Goal: Task Accomplishment & Management: Use online tool/utility

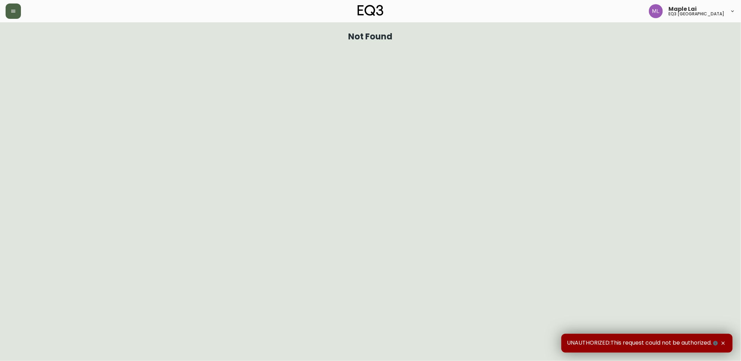
click at [16, 5] on button "button" at bounding box center [13, 10] width 15 height 15
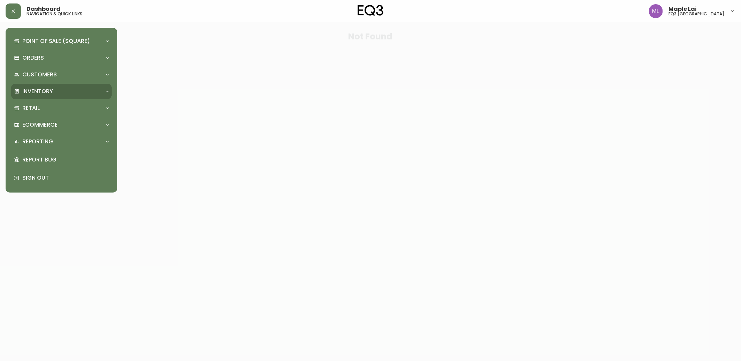
click at [47, 95] on p "Inventory" at bounding box center [37, 92] width 31 height 8
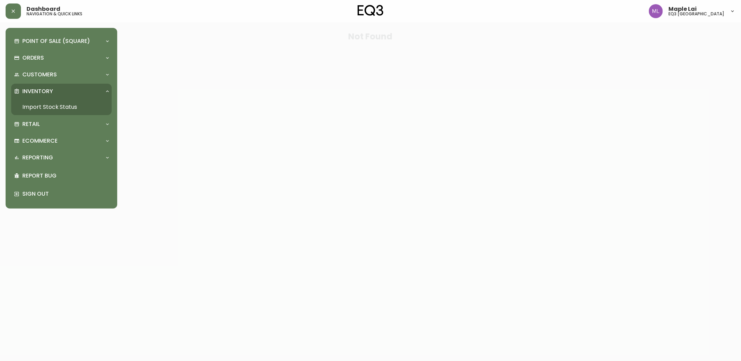
click at [67, 105] on link "Import Stock Status" at bounding box center [61, 107] width 100 height 16
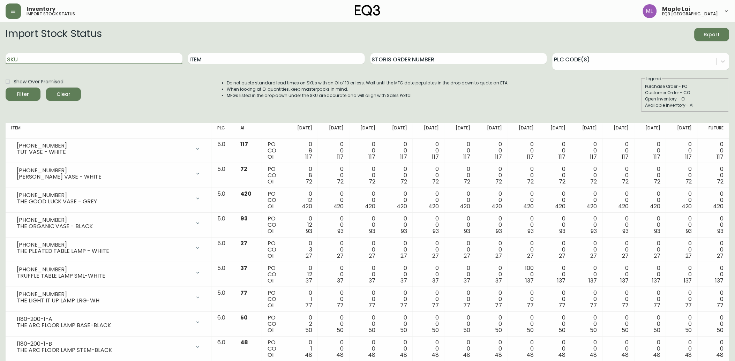
click at [101, 63] on input "SKU" at bounding box center [94, 58] width 177 height 11
paste input "[PHONE_NUMBER]"
click at [6, 88] on button "Filter" at bounding box center [23, 94] width 35 height 13
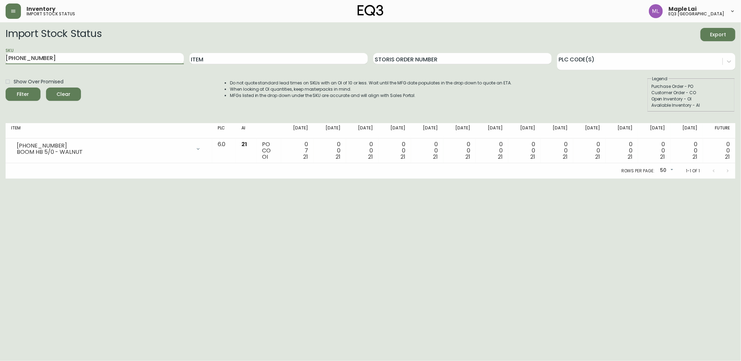
drag, startPoint x: 53, startPoint y: 55, endPoint x: 0, endPoint y: 49, distance: 53.6
click at [0, 42] on html "Inventory import stock status Maple Lai eq3 vancouver Import Stock Status Expor…" at bounding box center [370, 89] width 741 height 179
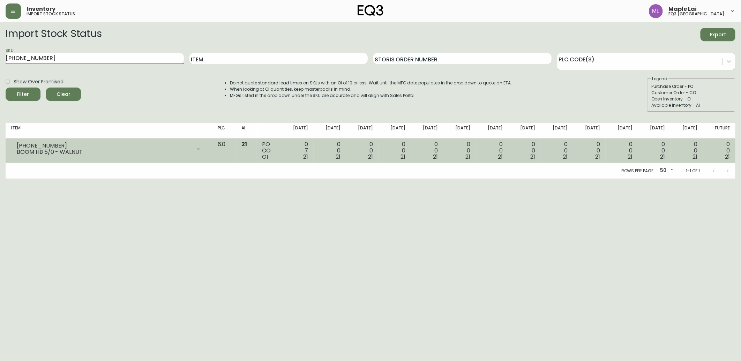
paste input "19"
click at [6, 88] on button "Filter" at bounding box center [23, 94] width 35 height 13
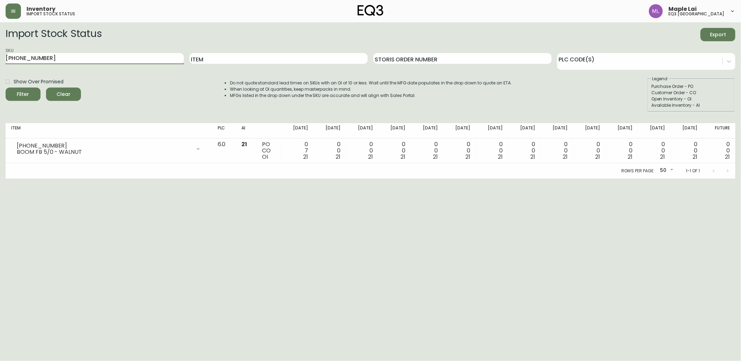
drag, startPoint x: 63, startPoint y: 58, endPoint x: 0, endPoint y: 52, distance: 63.4
click at [0, 52] on html "Inventory import stock status Maple Lai eq3 vancouver Import Stock Status Expor…" at bounding box center [370, 89] width 741 height 179
paste input "2"
click at [6, 88] on button "Filter" at bounding box center [23, 94] width 35 height 13
drag, startPoint x: 95, startPoint y: 58, endPoint x: -2, endPoint y: 61, distance: 96.6
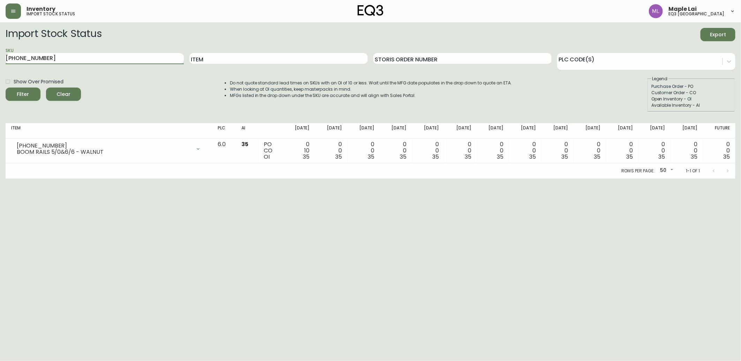
click at [0, 61] on html "Inventory import stock status Maple Lai eq3 vancouver Import Stock Status Expor…" at bounding box center [370, 89] width 741 height 179
paste input "2"
type input "6020-422-13"
click at [6, 88] on button "Filter" at bounding box center [23, 94] width 35 height 13
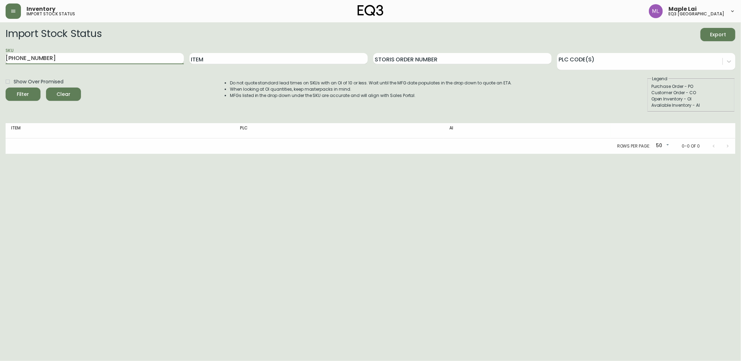
click at [120, 56] on input "6020-422-13" at bounding box center [95, 58] width 178 height 11
drag, startPoint x: 27, startPoint y: 69, endPoint x: -2, endPoint y: 78, distance: 30.3
click at [0, 78] on html "Inventory import stock status Maple Lai eq3 vancouver Import Stock Status Expor…" at bounding box center [370, 77] width 741 height 154
click at [6, 88] on button "Filter" at bounding box center [23, 94] width 35 height 13
drag, startPoint x: 45, startPoint y: 60, endPoint x: 0, endPoint y: 72, distance: 46.1
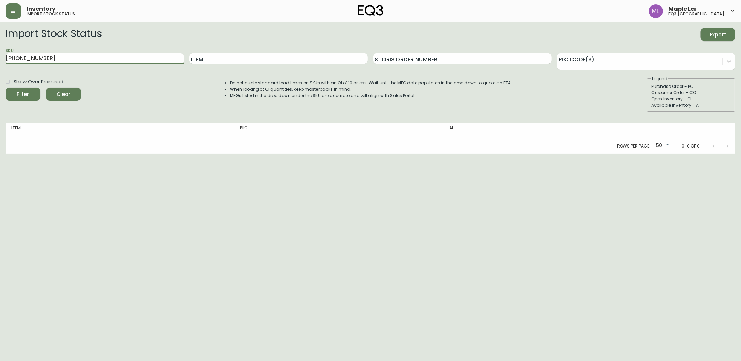
click at [0, 72] on html "Inventory import stock status Maple Lai eq3 vancouver Import Stock Status Expor…" at bounding box center [370, 77] width 741 height 154
click at [230, 60] on input "Item" at bounding box center [278, 58] width 178 height 11
type input "boom"
click at [6, 88] on button "Filter" at bounding box center [23, 94] width 35 height 13
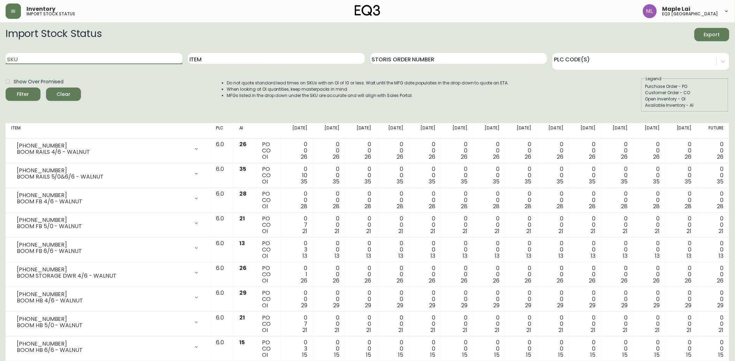
click at [65, 58] on input "SKU" at bounding box center [94, 58] width 177 height 11
paste input "6020-425-13"
click at [6, 88] on button "Filter" at bounding box center [23, 94] width 35 height 13
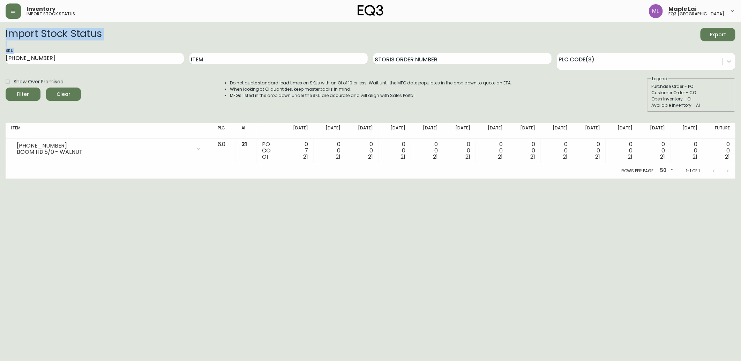
drag, startPoint x: -2, startPoint y: 41, endPoint x: -2, endPoint y: 31, distance: 10.5
click at [0, 31] on html "Inventory import stock status Maple Lai eq3 vancouver Import Stock Status Expor…" at bounding box center [370, 89] width 741 height 179
drag, startPoint x: -2, startPoint y: 31, endPoint x: 54, endPoint y: 59, distance: 63.0
click at [54, 59] on input "6020-425-13" at bounding box center [95, 58] width 178 height 11
drag, startPoint x: 50, startPoint y: 58, endPoint x: -2, endPoint y: 44, distance: 53.1
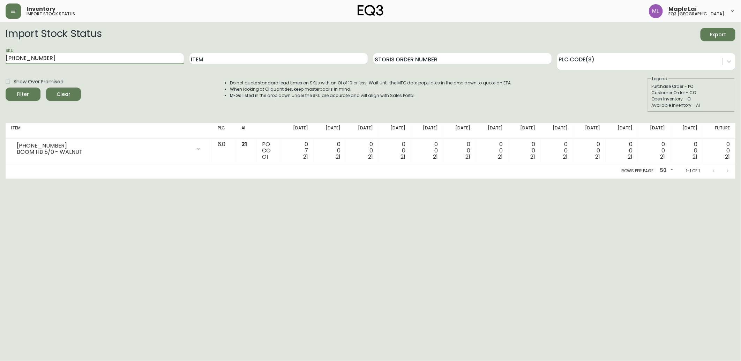
click at [0, 44] on html "Inventory import stock status Maple Lai eq3 vancouver Import Stock Status Expor…" at bounding box center [370, 89] width 741 height 179
paste input "19"
click at [6, 88] on button "Filter" at bounding box center [23, 94] width 35 height 13
drag, startPoint x: 46, startPoint y: 58, endPoint x: -2, endPoint y: 7, distance: 69.6
click at [0, 7] on html "Inventory import stock status Maple Lai eq3 vancouver Import Stock Status Expor…" at bounding box center [370, 89] width 741 height 179
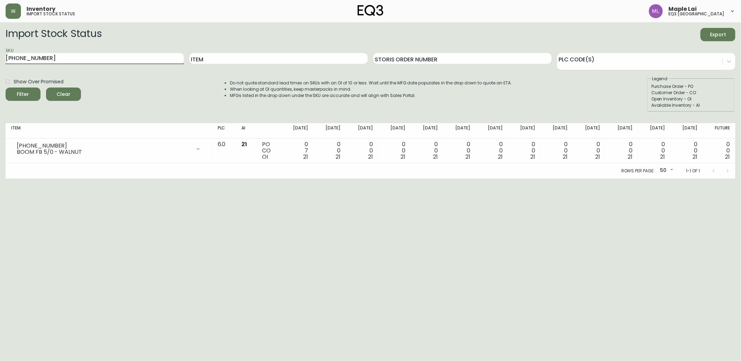
paste input "2"
click at [6, 88] on button "Filter" at bounding box center [23, 94] width 35 height 13
drag, startPoint x: 55, startPoint y: 59, endPoint x: 3, endPoint y: 70, distance: 52.5
click at [2, 70] on main "Import Stock Status Export SKU 6020-412-13 Item Storis Order Number PLC Code(s)…" at bounding box center [370, 100] width 741 height 156
paste input "2"
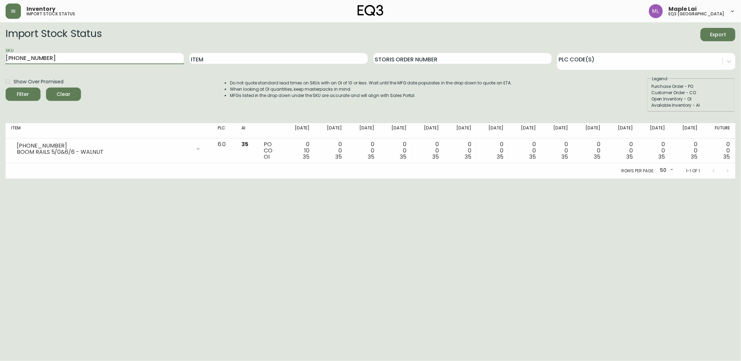
type input "6020-422-13"
click at [6, 88] on button "Filter" at bounding box center [23, 94] width 35 height 13
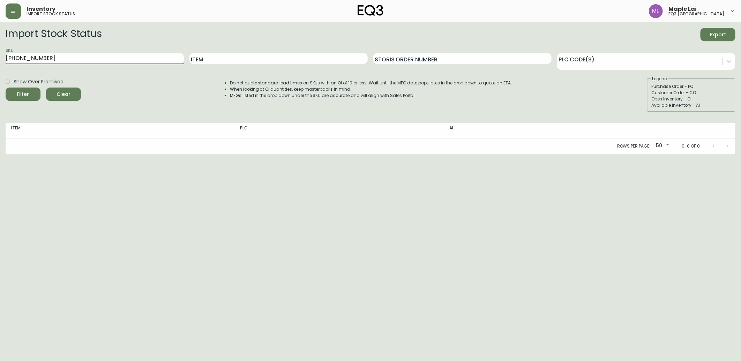
drag, startPoint x: 70, startPoint y: 62, endPoint x: 8, endPoint y: 41, distance: 65.2
click at [0, 42] on html "Inventory import stock status Maple Lai eq3 vancouver Import Stock Status Expor…" at bounding box center [370, 77] width 741 height 154
click at [267, 58] on input "Item" at bounding box center [278, 58] width 178 height 11
type input "boom drawer"
click at [6, 88] on button "Filter" at bounding box center [23, 94] width 35 height 13
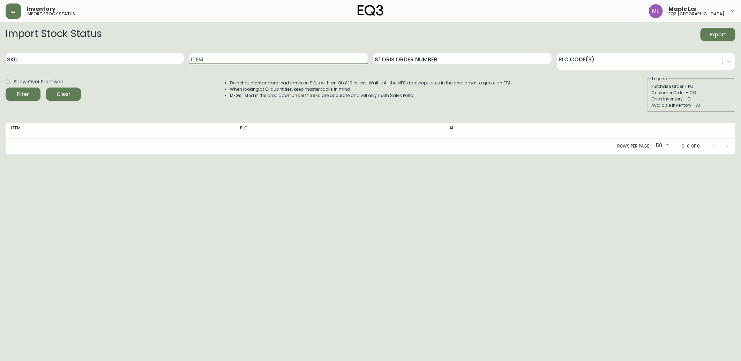
click at [263, 63] on input "Item" at bounding box center [278, 58] width 178 height 11
type input "boom"
click at [6, 88] on button "Filter" at bounding box center [23, 94] width 35 height 13
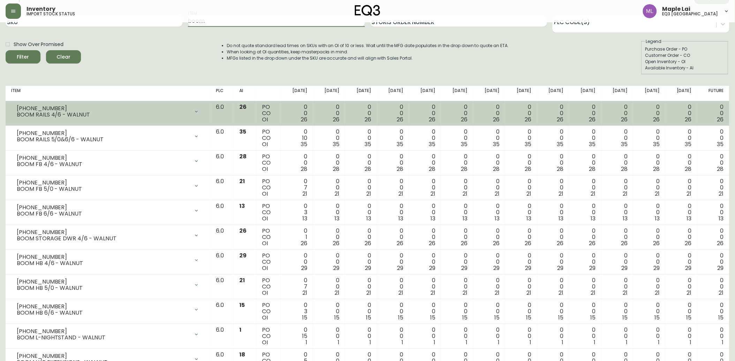
scroll to position [77, 0]
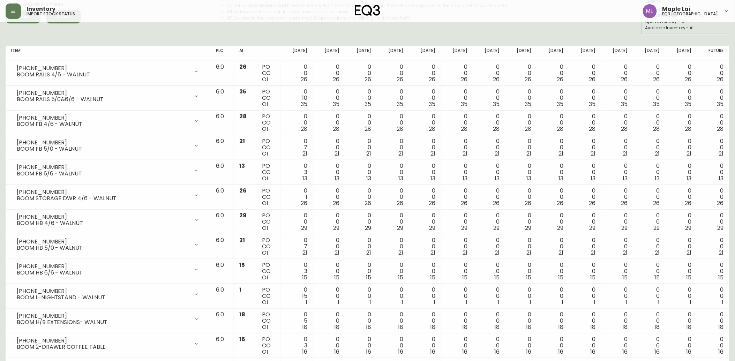
click at [0, 151] on html "Inventory import stock status Maple Lai eq3 vancouver Import Stock Status Expor…" at bounding box center [367, 185] width 735 height 525
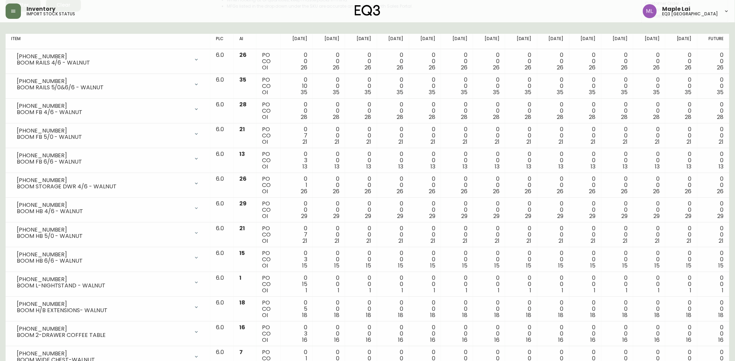
scroll to position [0, 0]
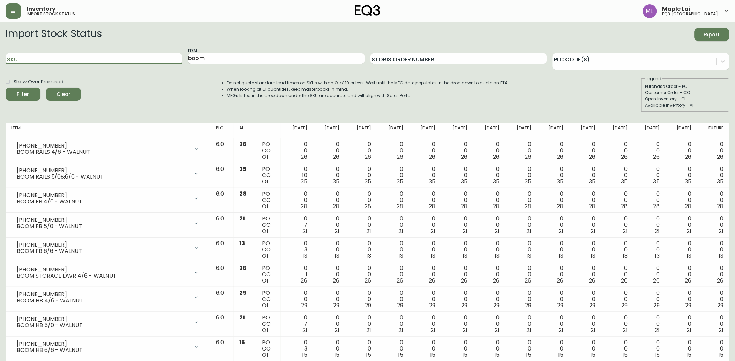
click at [55, 59] on input "SKU" at bounding box center [94, 58] width 177 height 11
drag, startPoint x: 212, startPoint y: 56, endPoint x: 168, endPoint y: 56, distance: 43.9
click at [173, 55] on div "SKU Item boom Storis Order Number PLC Code(s)" at bounding box center [368, 58] width 724 height 23
type input "moon"
click at [6, 88] on button "Filter" at bounding box center [23, 94] width 35 height 13
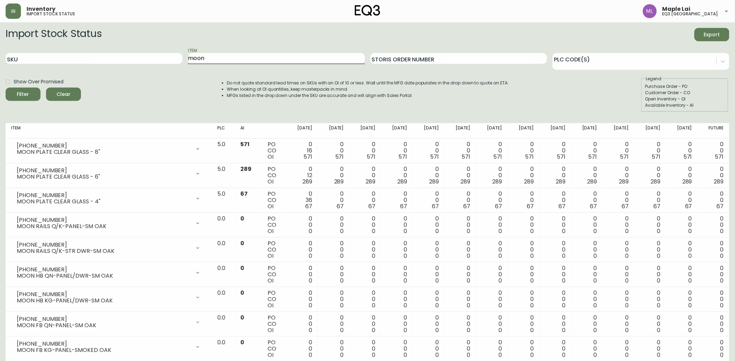
drag, startPoint x: 219, startPoint y: 61, endPoint x: 199, endPoint y: 76, distance: 24.9
click at [173, 63] on div "SKU Item moon Storis Order Number PLC Code(s)" at bounding box center [368, 58] width 724 height 23
click at [111, 60] on input "SKU" at bounding box center [94, 58] width 177 height 11
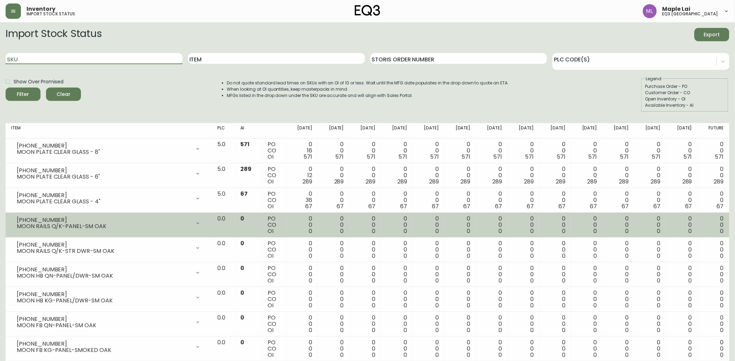
paste input "6020-460-13"
type input "6020-460-13"
click at [6, 88] on button "Filter" at bounding box center [23, 94] width 35 height 13
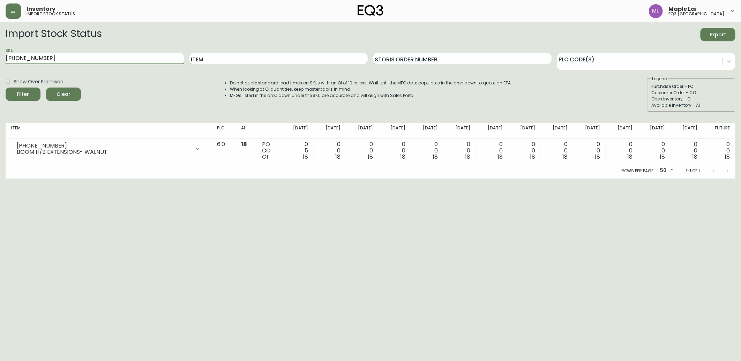
drag, startPoint x: 91, startPoint y: 61, endPoint x: 0, endPoint y: 78, distance: 92.8
click at [0, 78] on html "Inventory import stock status Maple Lai eq3 vancouver Import Stock Status Expor…" at bounding box center [370, 89] width 741 height 179
paste input "3050-433-0"
click at [6, 88] on button "Filter" at bounding box center [23, 94] width 35 height 13
type input "3"
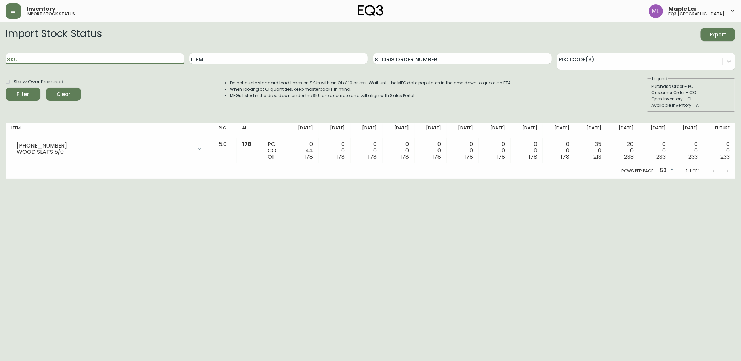
paste input "6020-430-13"
type input "6020-430-13"
click at [6, 88] on button "Filter" at bounding box center [23, 94] width 35 height 13
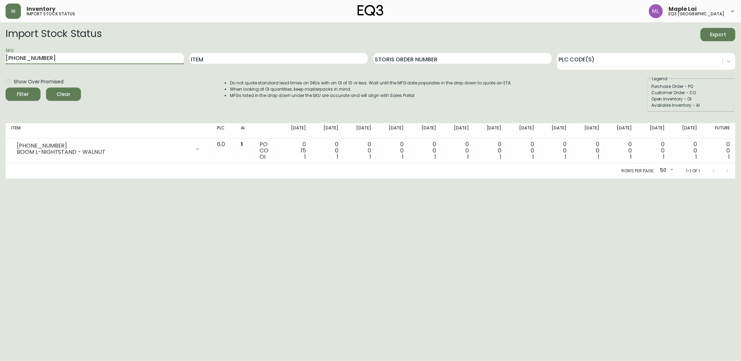
drag, startPoint x: 80, startPoint y: 61, endPoint x: -2, endPoint y: 66, distance: 82.1
click at [0, 66] on html "Inventory import stock status Maple Lai eq3 vancouver Import Stock Status Expor…" at bounding box center [370, 89] width 741 height 179
click at [219, 59] on input "Item" at bounding box center [278, 58] width 178 height 11
type input "moon"
click at [6, 88] on button "Filter" at bounding box center [23, 94] width 35 height 13
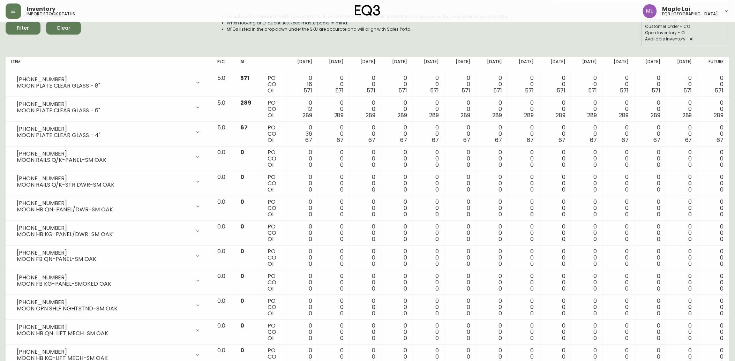
scroll to position [63, 0]
